Goal: Check status: Check status

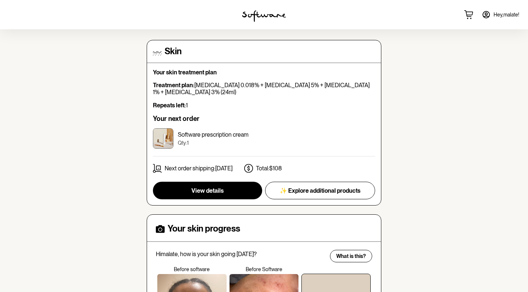
scroll to position [53, 0]
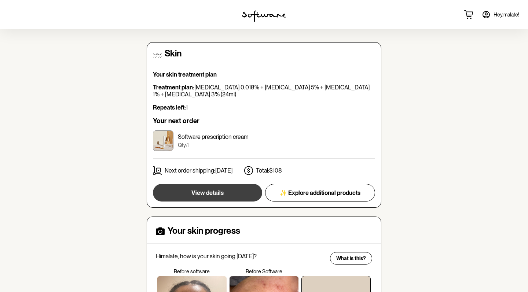
click at [232, 193] on button "View details" at bounding box center [207, 193] width 109 height 18
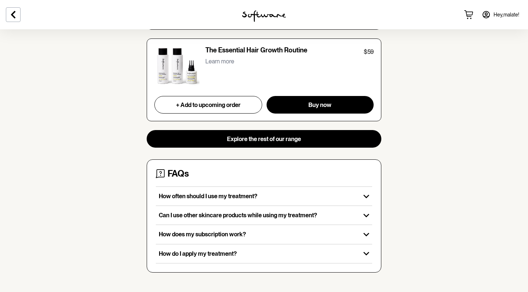
scroll to position [729, 0]
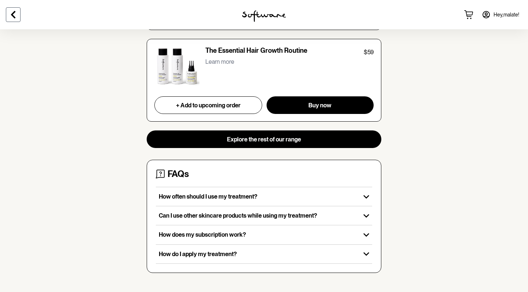
click at [12, 20] on button at bounding box center [13, 14] width 15 height 15
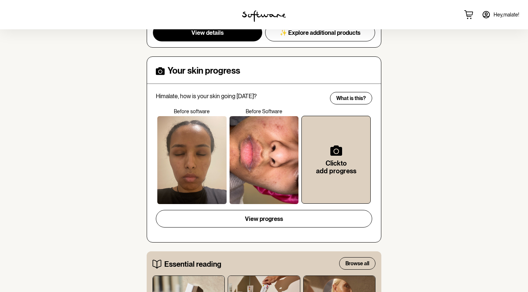
scroll to position [214, 0]
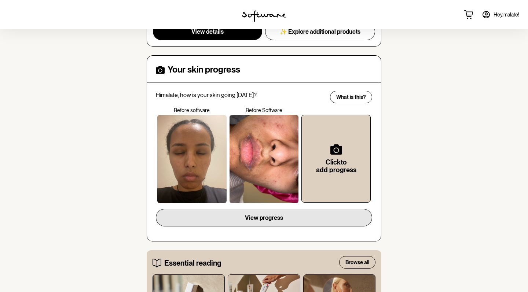
click at [263, 216] on span "View progress" at bounding box center [264, 217] width 38 height 7
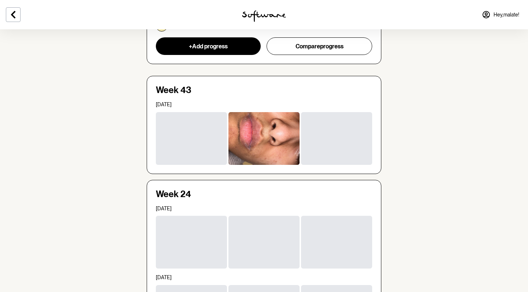
scroll to position [79, 0]
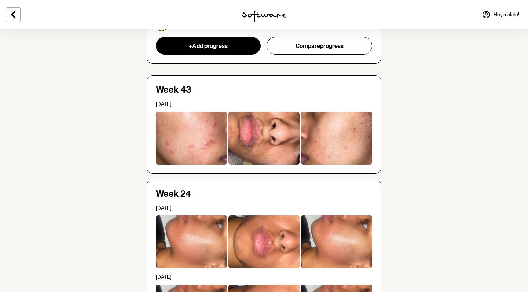
click at [206, 142] on div at bounding box center [191, 138] width 71 height 53
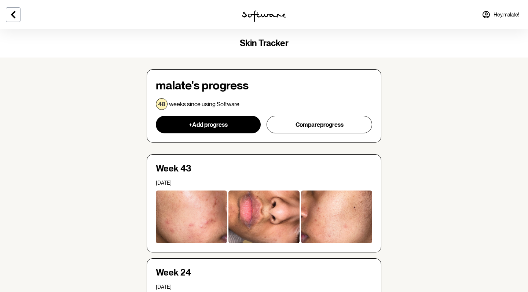
scroll to position [0, 0]
click at [13, 15] on icon at bounding box center [13, 14] width 9 height 9
